Goal: Information Seeking & Learning: Find specific fact

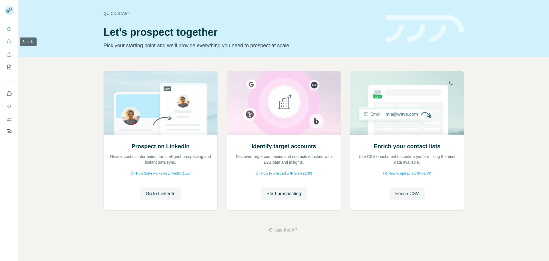
click at [6, 42] on icon "Search" at bounding box center [9, 42] width 6 height 6
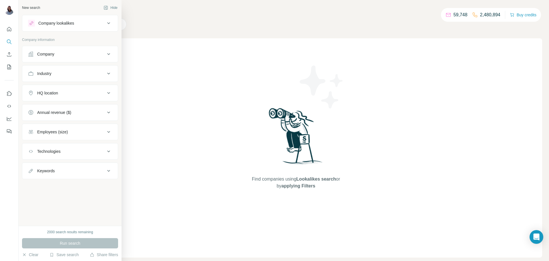
click at [81, 56] on div "Company" at bounding box center [66, 54] width 77 height 6
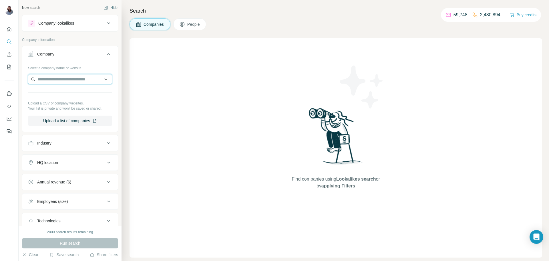
click at [87, 79] on input "text" at bounding box center [70, 79] width 84 height 10
paste input "**********"
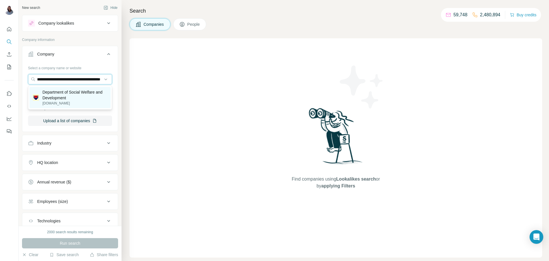
type input "**********"
click at [72, 99] on p "Department of Social Welfare and Development" at bounding box center [74, 94] width 65 height 11
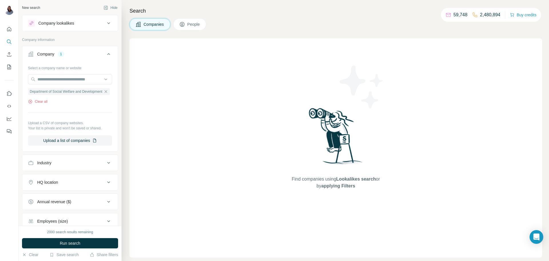
click at [197, 29] on button "People" at bounding box center [189, 24] width 33 height 12
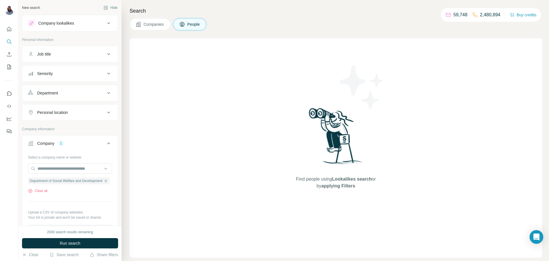
click at [110, 59] on button "Job title" at bounding box center [69, 54] width 95 height 14
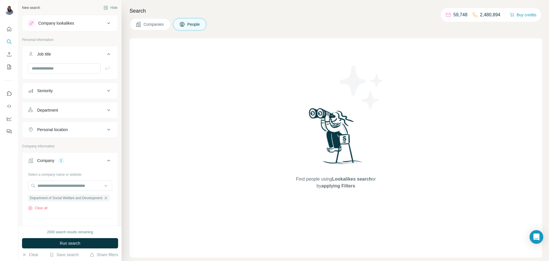
click at [110, 87] on button "Seniority" at bounding box center [69, 91] width 95 height 14
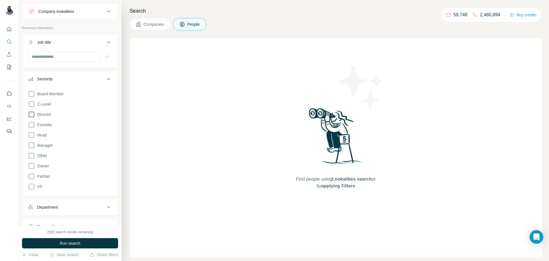
scroll to position [16, 0]
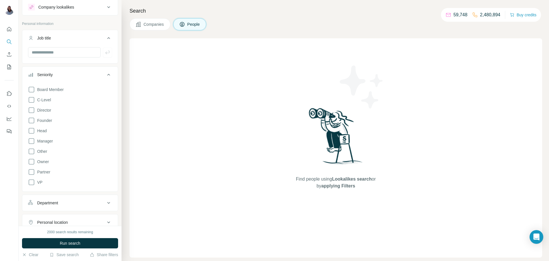
click at [31, 137] on div "Board Member C-Level Director Founder Head Manager Other Owner Partner VP" at bounding box center [70, 135] width 84 height 102
click at [31, 141] on icon at bounding box center [31, 140] width 7 height 7
click at [33, 135] on div "Board Member C-Level Director Founder Head Manager Other Owner Partner VP Clear…" at bounding box center [70, 139] width 84 height 110
click at [33, 130] on icon at bounding box center [31, 130] width 7 height 7
click at [71, 241] on span "Run search" at bounding box center [70, 243] width 21 height 6
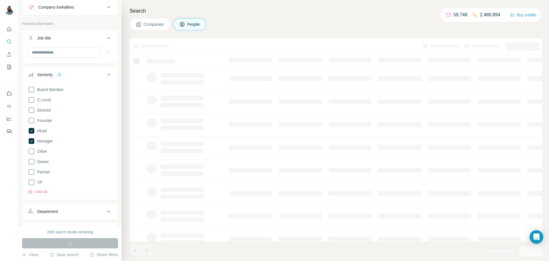
click at [333, 24] on div "Companies People" at bounding box center [335, 24] width 412 height 12
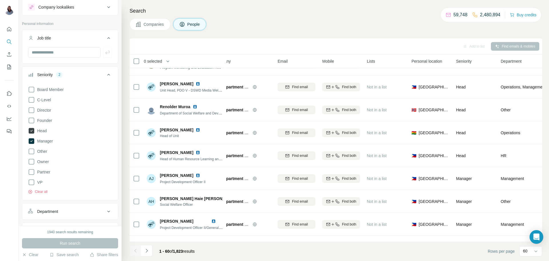
scroll to position [18, 0]
click at [31, 138] on icon at bounding box center [32, 139] width 6 height 6
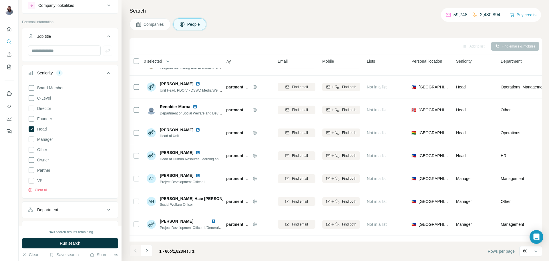
click at [30, 183] on icon at bounding box center [31, 180] width 7 height 7
click at [32, 99] on icon at bounding box center [31, 98] width 7 height 7
click at [81, 243] on button "Run search" at bounding box center [70, 243] width 96 height 10
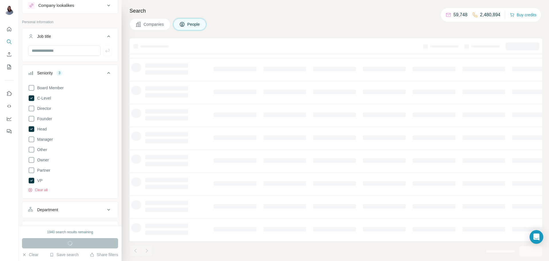
scroll to position [55, 15]
click at [333, 14] on h4 "Search" at bounding box center [335, 11] width 412 height 8
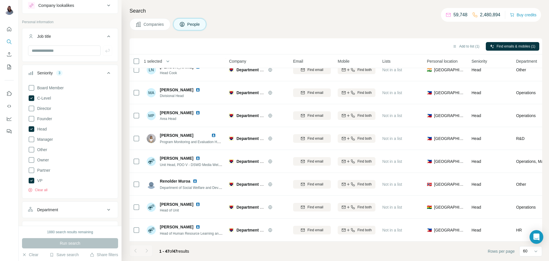
scroll to position [901, 0]
click at [31, 99] on icon at bounding box center [32, 98] width 6 height 6
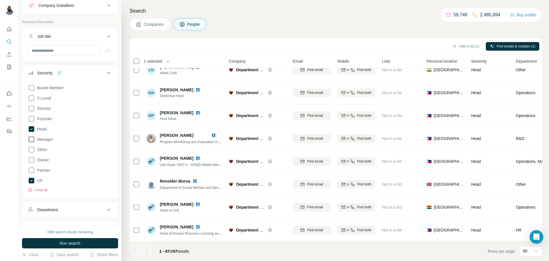
click at [31, 139] on icon at bounding box center [31, 139] width 7 height 7
click at [31, 129] on icon at bounding box center [32, 129] width 6 height 6
click at [31, 118] on icon at bounding box center [31, 118] width 7 height 7
click at [30, 109] on icon at bounding box center [31, 108] width 7 height 7
click at [73, 239] on button "Run search" at bounding box center [70, 243] width 96 height 10
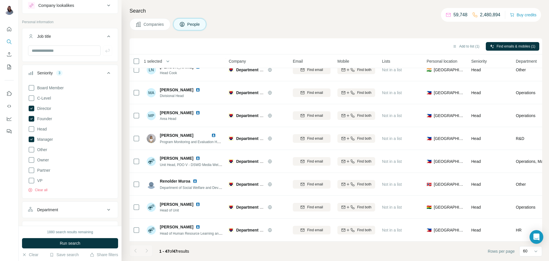
scroll to position [55, 0]
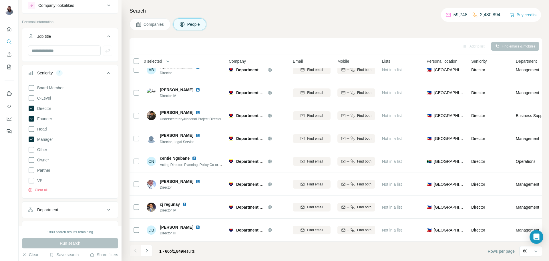
click at [335, 18] on div "Companies People" at bounding box center [335, 24] width 412 height 12
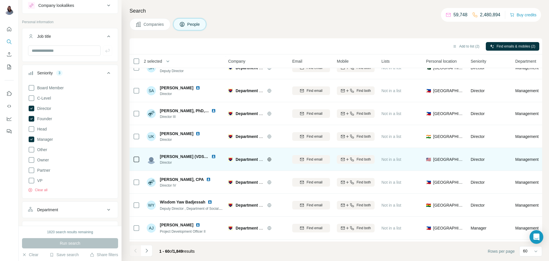
scroll to position [972, 1]
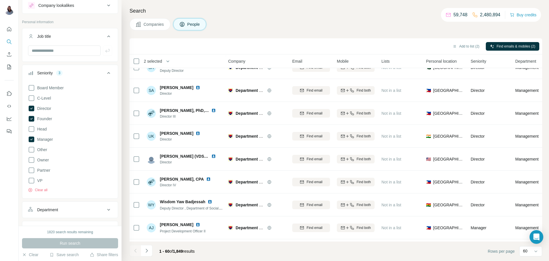
click at [107, 72] on icon at bounding box center [108, 72] width 7 height 7
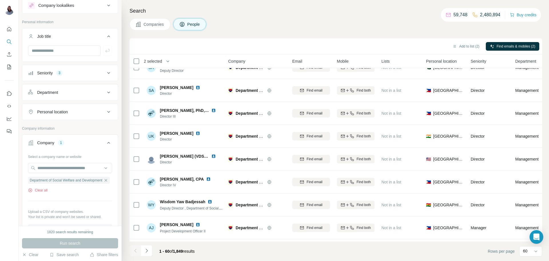
click at [107, 113] on icon at bounding box center [108, 111] width 7 height 7
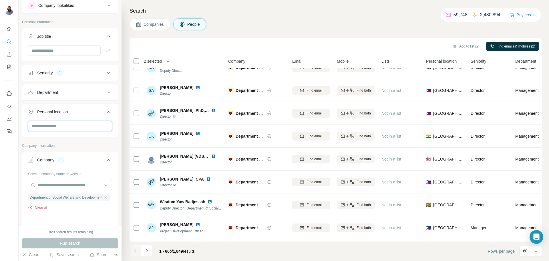
click at [77, 127] on input "text" at bounding box center [70, 126] width 84 height 10
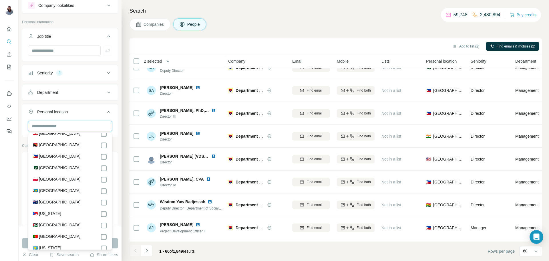
scroll to position [2013, 0]
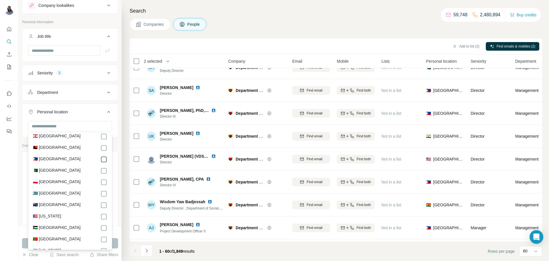
click at [103, 156] on icon at bounding box center [103, 159] width 7 height 7
click at [244, 33] on div "Search Companies People Add to list (2) Find emails & mobiles (2) 2 selected Pe…" at bounding box center [334, 130] width 427 height 261
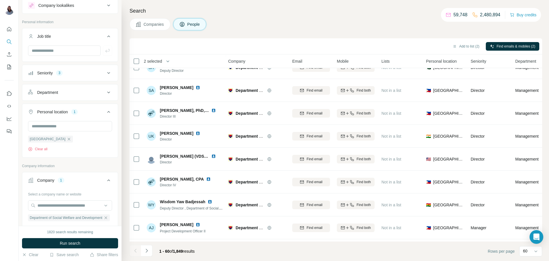
click at [67, 244] on span "Run search" at bounding box center [70, 243] width 21 height 6
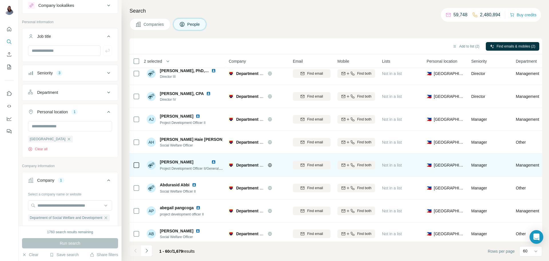
scroll to position [670, 1]
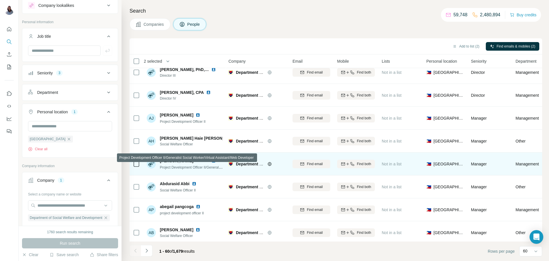
click at [204, 166] on span "Project Development Officer II/Generalist Social Worker/Virtual Assistant/Web D…" at bounding box center [227, 167] width 134 height 5
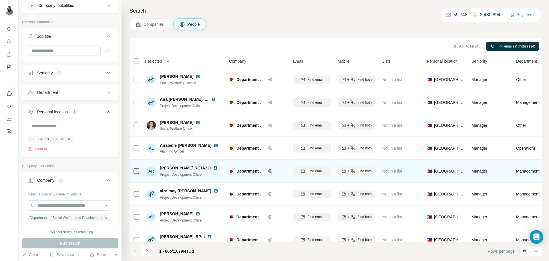
scroll to position [1198, 0]
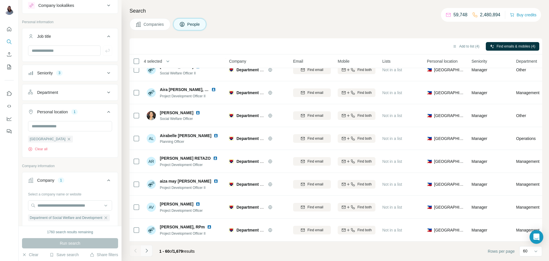
click at [147, 251] on icon "Navigate to next page" at bounding box center [147, 250] width 6 height 6
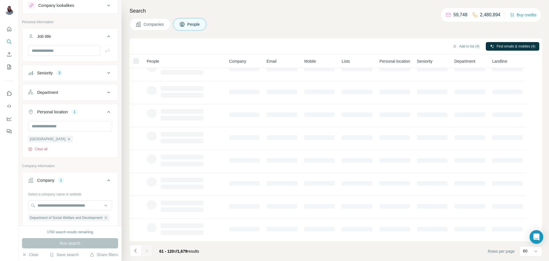
scroll to position [55, 0]
click at [312, 18] on div "Search Companies People Add to list (4) Find emails & mobiles (4) People Compan…" at bounding box center [334, 130] width 427 height 261
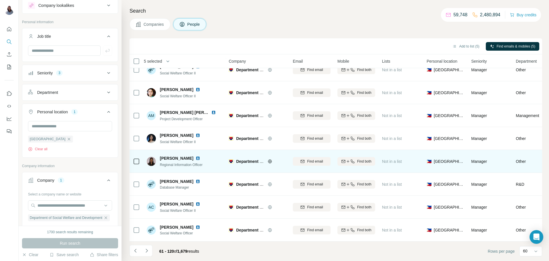
scroll to position [1198, 1]
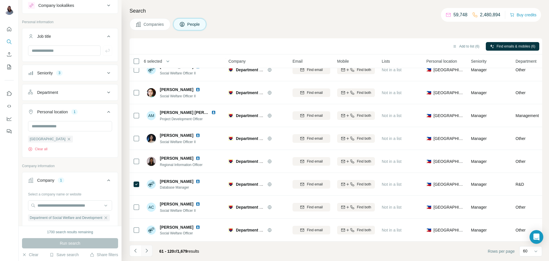
click at [149, 251] on icon "Navigate to next page" at bounding box center [147, 250] width 6 height 6
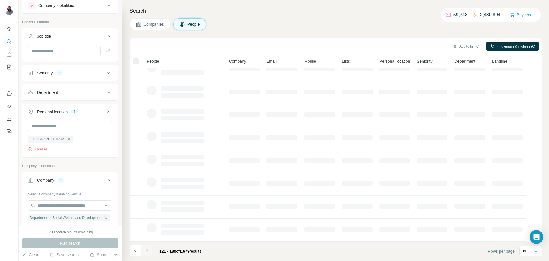
scroll to position [55, 0]
click at [309, 32] on div "Search Companies People Add to list (6) Find emails & mobiles (6) People Compan…" at bounding box center [334, 130] width 427 height 261
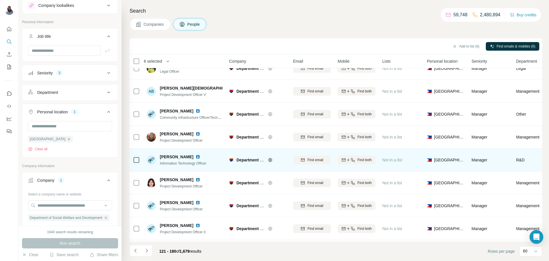
scroll to position [1198, 0]
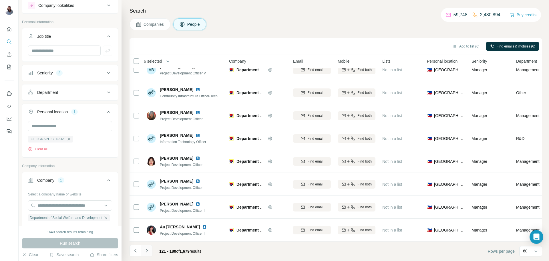
click at [149, 252] on button "Navigate to next page" at bounding box center [146, 250] width 11 height 11
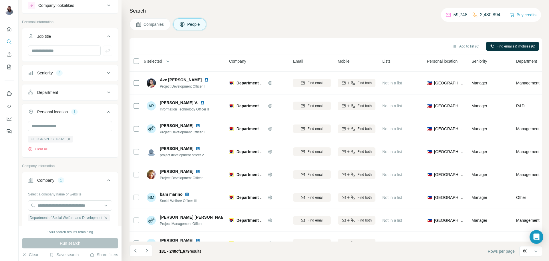
scroll to position [175, 0]
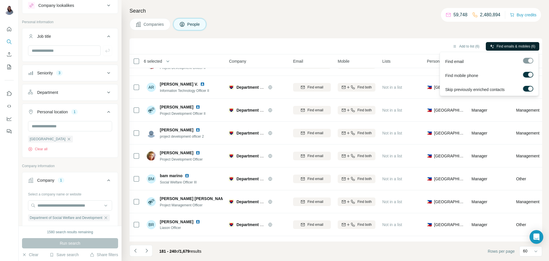
click at [527, 46] on span "Find emails & mobiles (6)" at bounding box center [515, 46] width 39 height 5
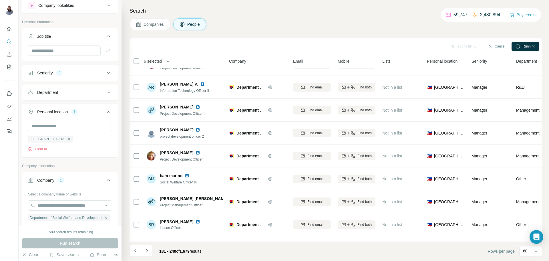
click at [303, 19] on div "Companies People" at bounding box center [335, 24] width 412 height 12
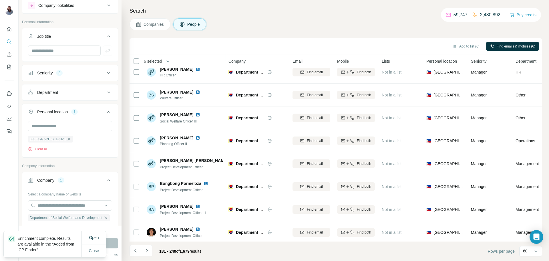
scroll to position [740, 1]
click at [97, 239] on span "Open" at bounding box center [94, 237] width 10 height 5
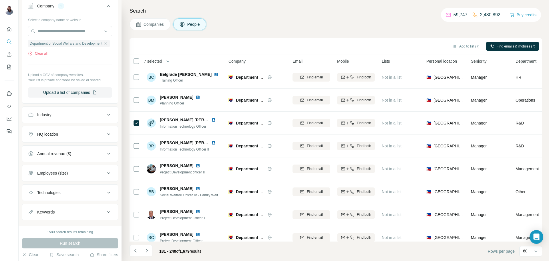
scroll to position [193, 0]
click at [107, 114] on icon at bounding box center [108, 114] width 3 height 2
click at [83, 130] on input at bounding box center [67, 128] width 71 height 6
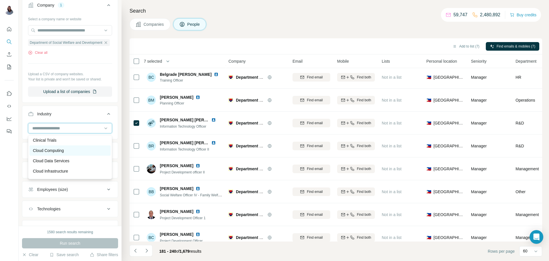
scroll to position [903, 0]
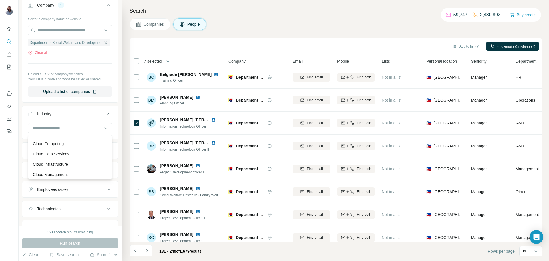
click at [279, 29] on div "Companies People" at bounding box center [335, 24] width 412 height 12
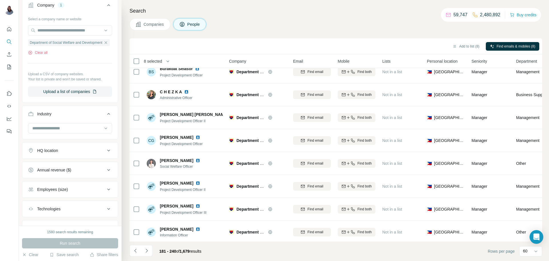
scroll to position [1198, 0]
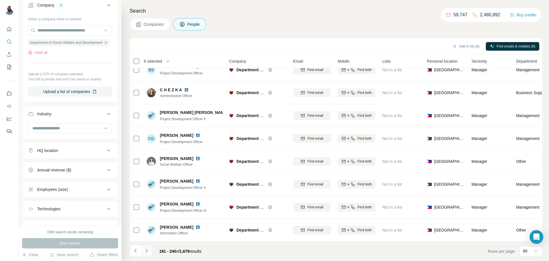
click at [149, 247] on button "Navigate to next page" at bounding box center [146, 250] width 11 height 11
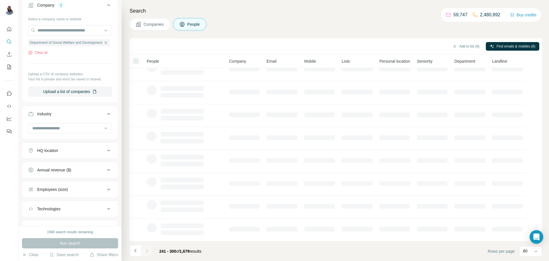
scroll to position [55, 0]
click at [329, 16] on div "Search Companies People Add to list (8) Find emails & mobiles (8) People Compan…" at bounding box center [334, 130] width 427 height 261
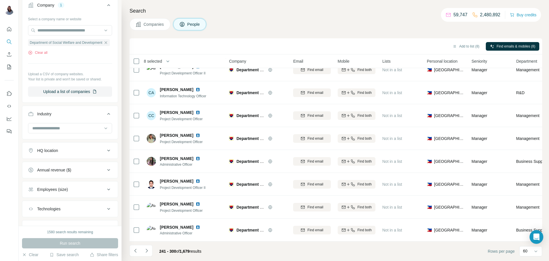
scroll to position [1198, 0]
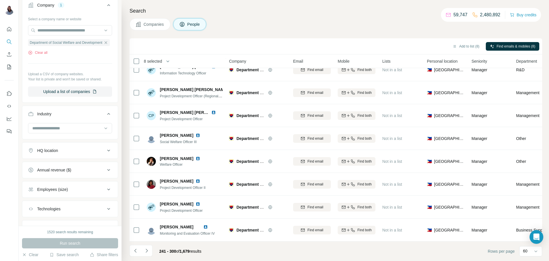
click at [380, 19] on div "Companies People" at bounding box center [335, 24] width 412 height 12
click at [325, 18] on div "Companies People" at bounding box center [335, 24] width 412 height 12
click at [343, 15] on h4 "Search" at bounding box center [335, 11] width 412 height 8
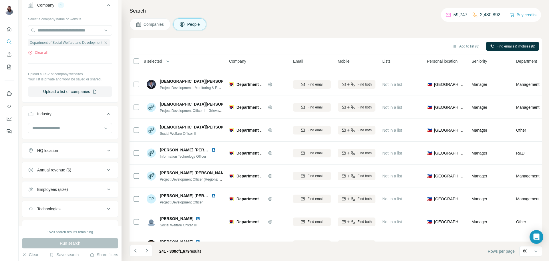
scroll to position [1108, 0]
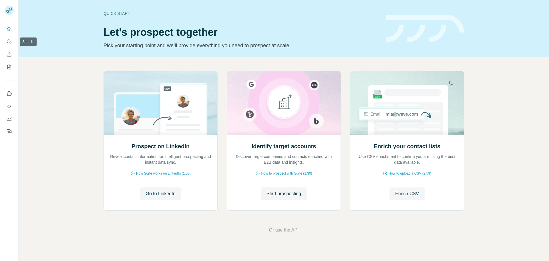
click at [9, 41] on icon "Search" at bounding box center [9, 42] width 6 height 6
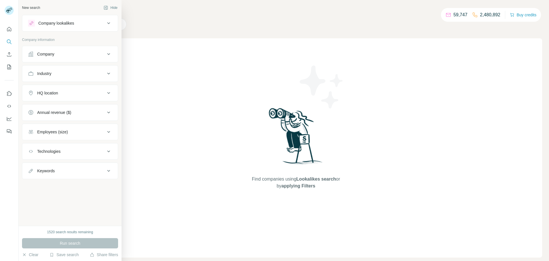
click at [98, 54] on div "Company" at bounding box center [66, 54] width 77 height 6
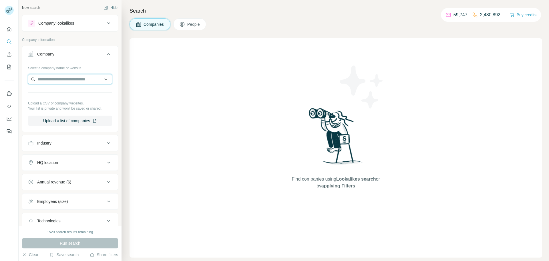
click at [74, 79] on input "text" at bounding box center [70, 79] width 84 height 10
paste input "**********"
type input "**********"
click at [203, 79] on div "Find companies using Lookalikes search or by applying Filters" at bounding box center [335, 147] width 412 height 219
click at [269, 80] on div "Find companies using Lookalikes search or by applying Filters" at bounding box center [335, 147] width 412 height 219
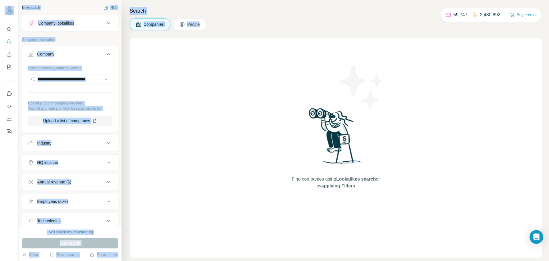
drag, startPoint x: 221, startPoint y: 25, endPoint x: 0, endPoint y: -17, distance: 225.1
click at [0, 0] on html "New search Hide Company lookalikes Company information Company Select a company…" at bounding box center [274, 151] width 549 height 303
click at [273, 17] on div "Search Companies People Find companies using Lookalikes search or by applying F…" at bounding box center [334, 130] width 427 height 261
drag, startPoint x: 257, startPoint y: 29, endPoint x: 0, endPoint y: -31, distance: 264.0
click at [0, 0] on html "New search Hide Company lookalikes Company information Company Select a company…" at bounding box center [274, 151] width 549 height 303
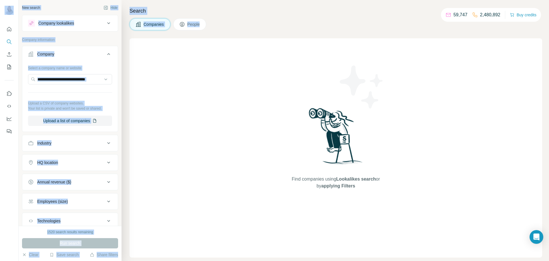
click at [276, 12] on h4 "Search" at bounding box center [335, 11] width 412 height 8
